Goal: Answer question/provide support: Share knowledge or assist other users

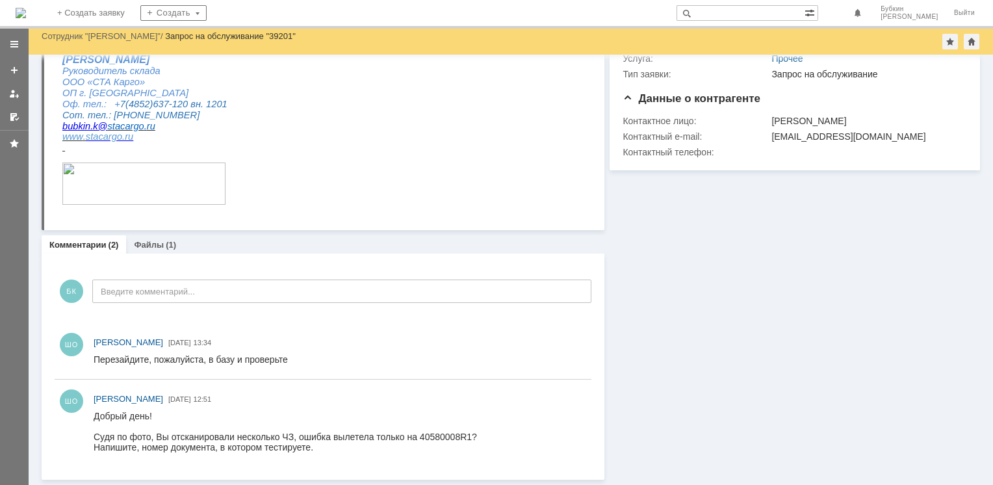
scroll to position [129, 0]
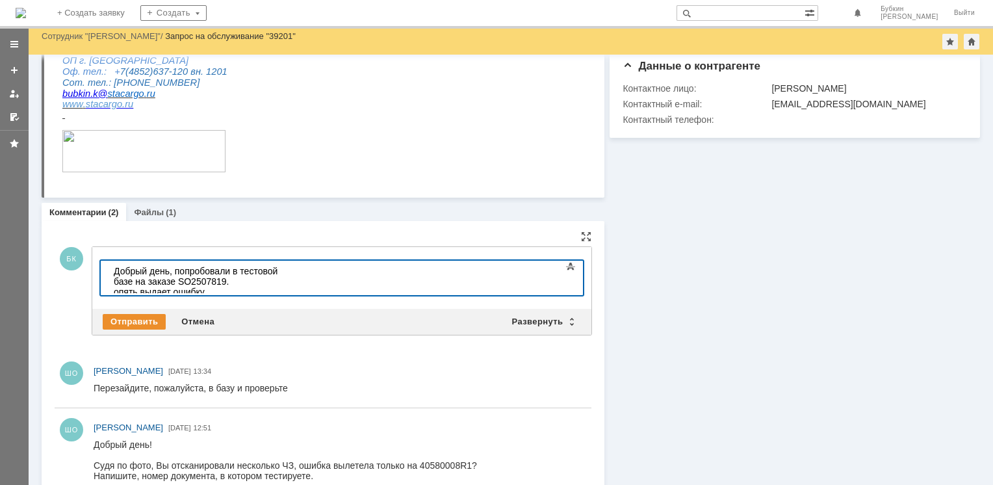
scroll to position [188, 0]
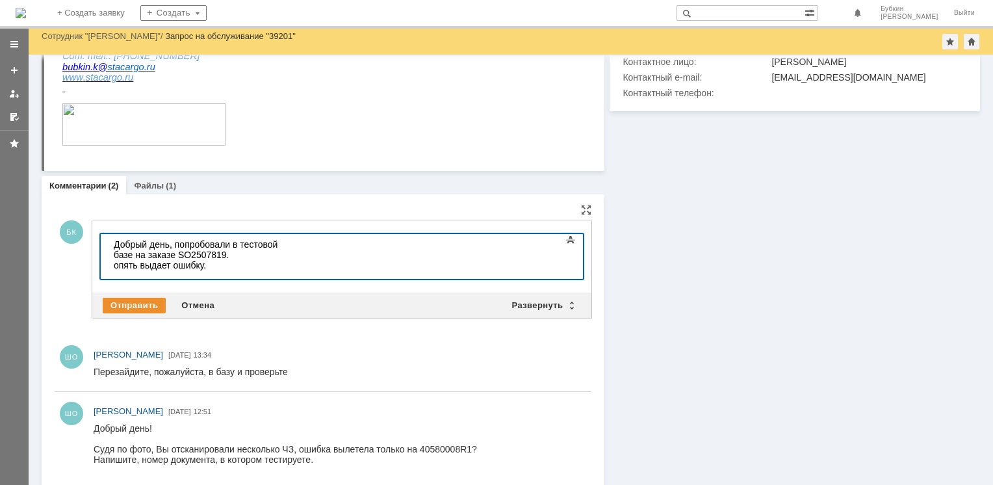
click at [119, 260] on div "опять выдает ошибку." at bounding box center [206, 265] width 185 height 10
click at [131, 303] on div "Отправить" at bounding box center [134, 306] width 63 height 16
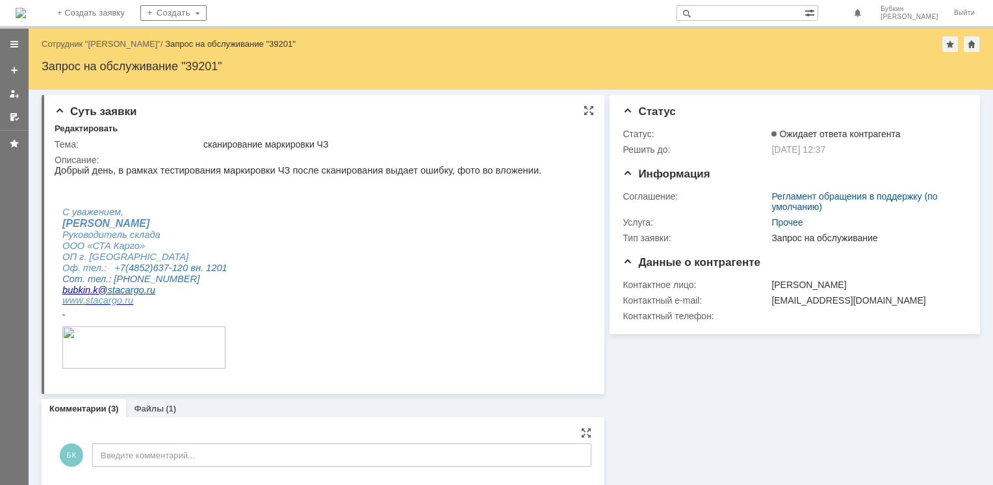
scroll to position [0, 0]
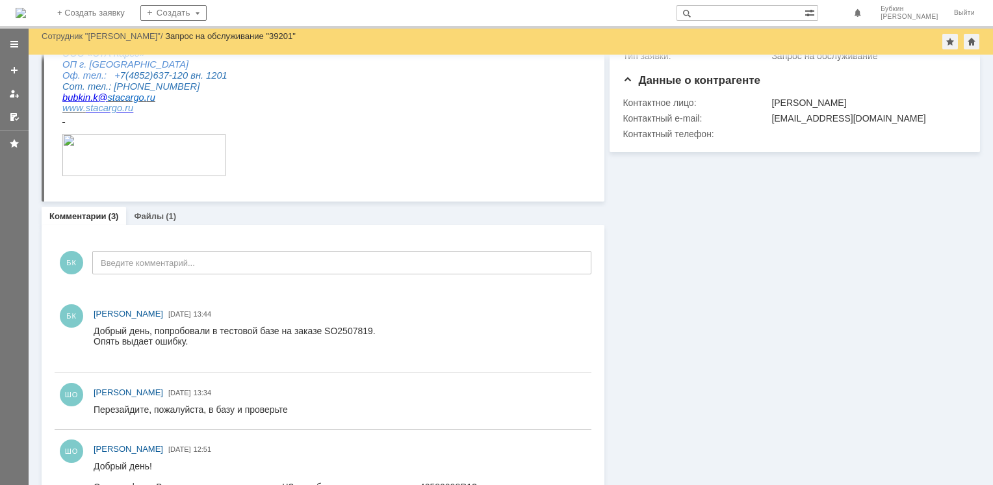
scroll to position [198, 0]
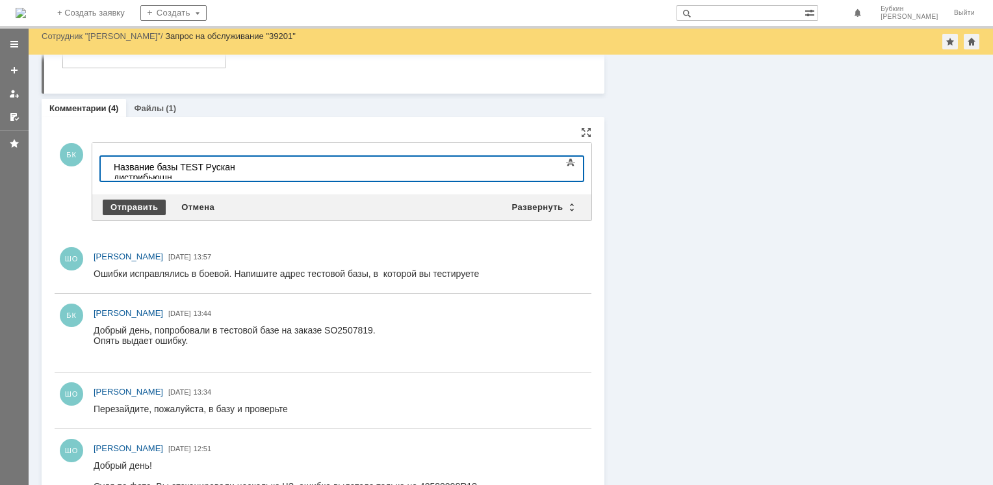
click at [126, 207] on div "Отправить" at bounding box center [134, 208] width 63 height 16
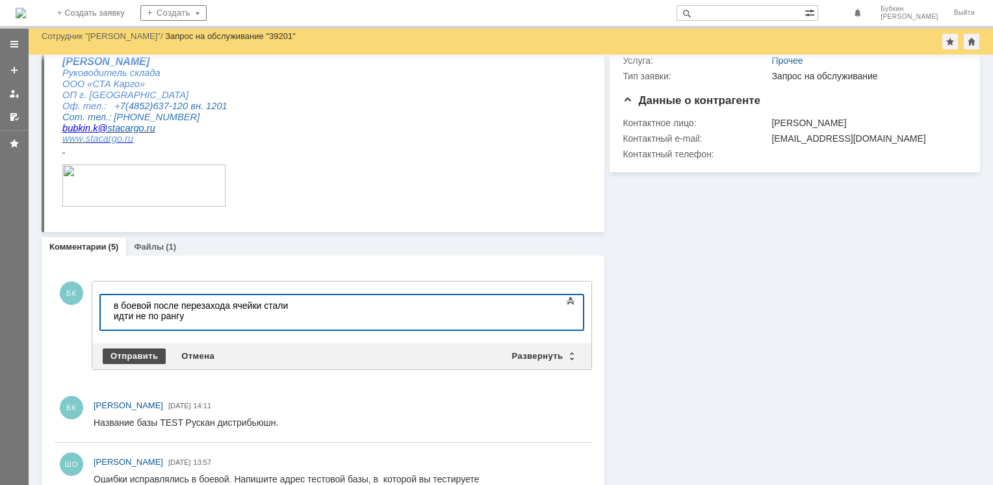
click at [135, 353] on div "Отправить" at bounding box center [134, 356] width 63 height 16
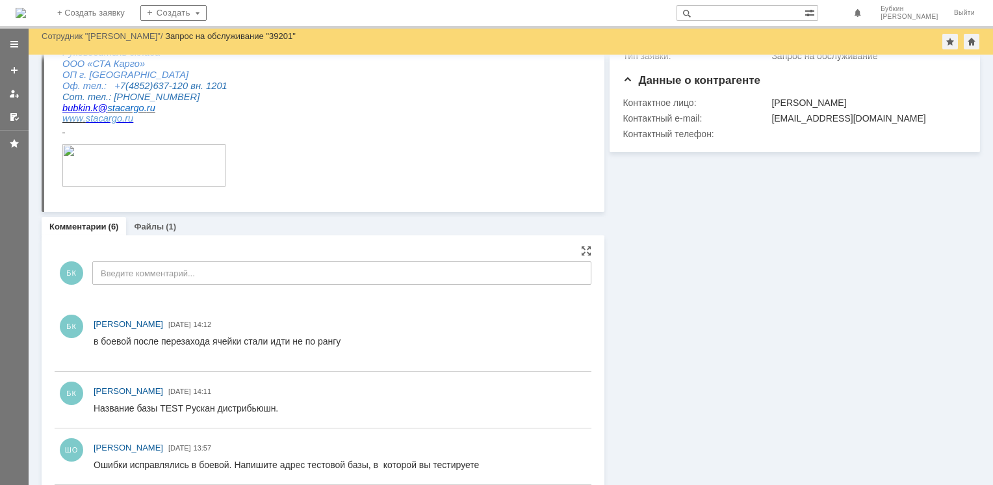
scroll to position [260, 0]
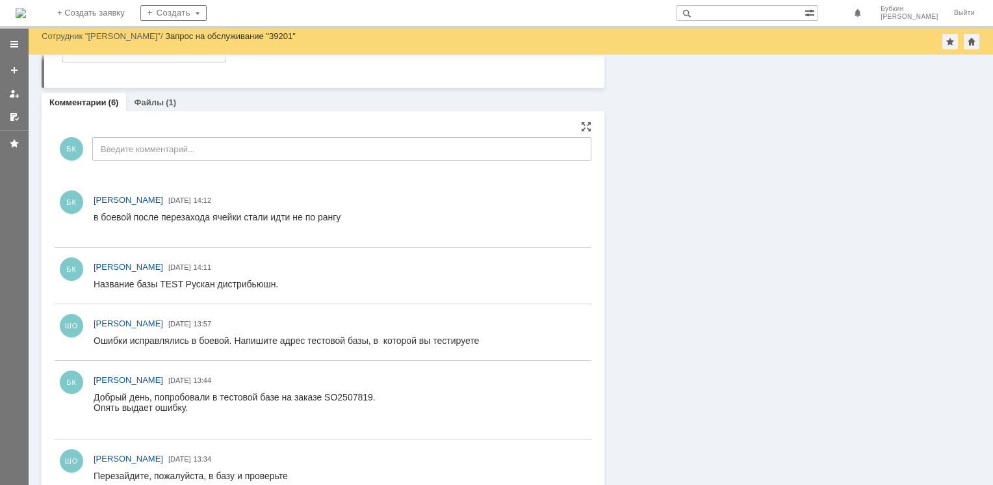
scroll to position [248, 0]
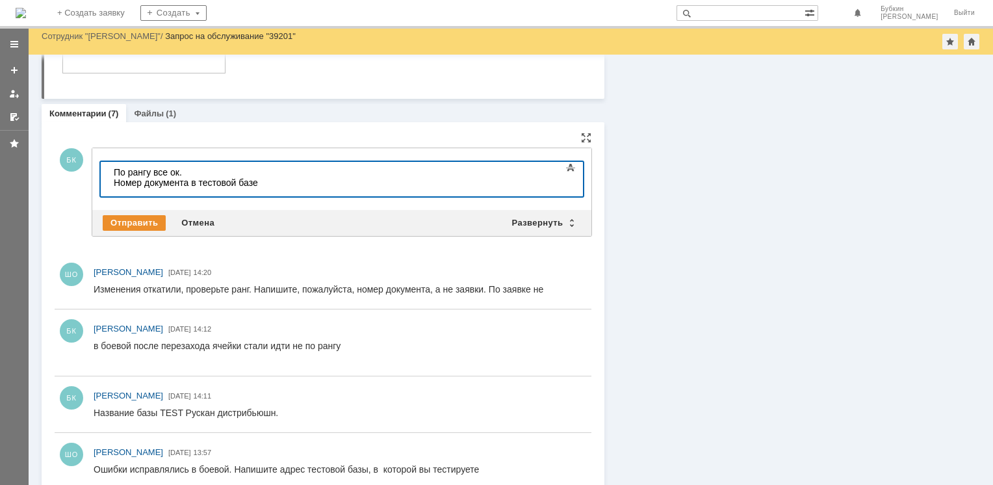
click at [267, 183] on div "Номер документа в тестовой базе" at bounding box center [206, 183] width 185 height 10
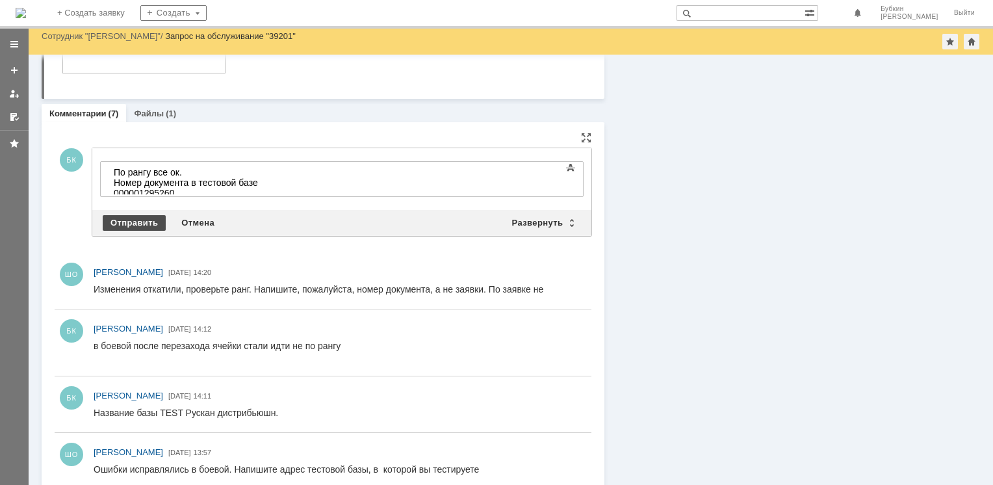
click at [124, 218] on div "Отправить" at bounding box center [134, 223] width 63 height 16
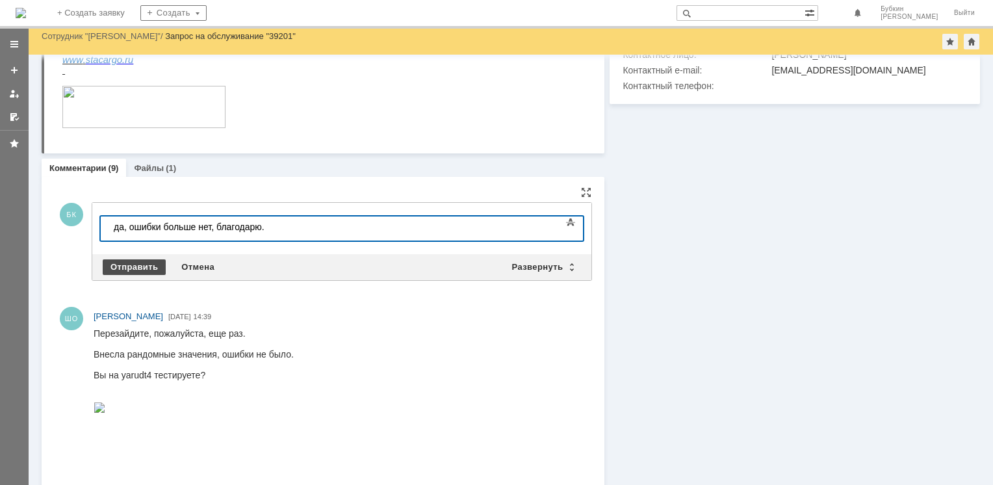
click at [131, 269] on div "Отправить" at bounding box center [134, 267] width 63 height 16
